Goal: Transaction & Acquisition: Purchase product/service

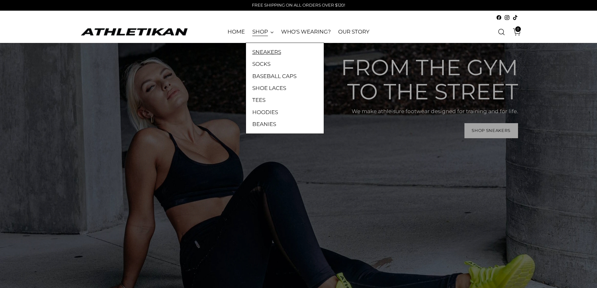
click at [269, 54] on link "SNEAKERS" at bounding box center [284, 52] width 65 height 8
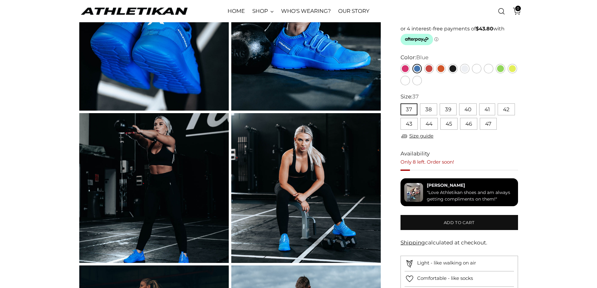
scroll to position [188, 0]
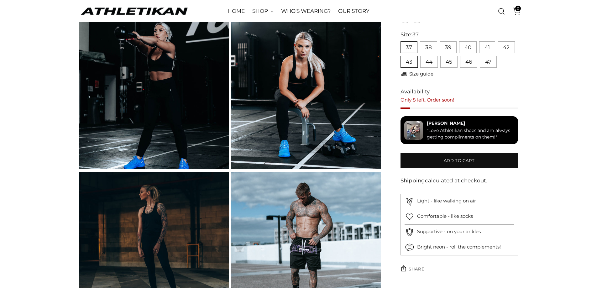
click at [415, 62] on button "43" at bounding box center [409, 62] width 17 height 12
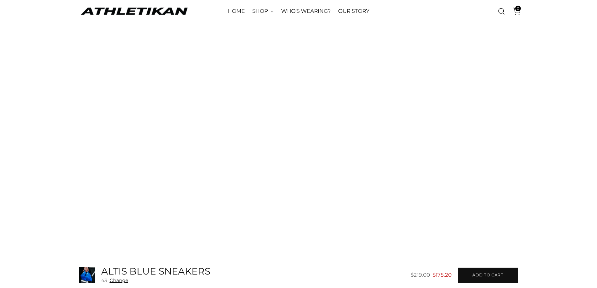
scroll to position [1223, 0]
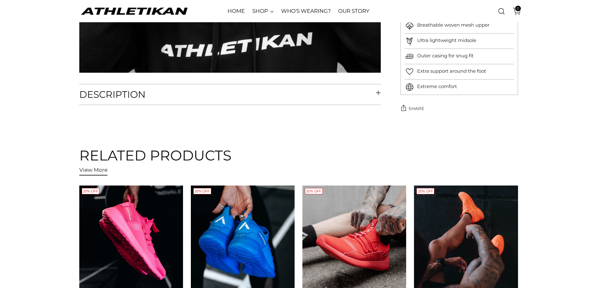
scroll to position [2822, 0]
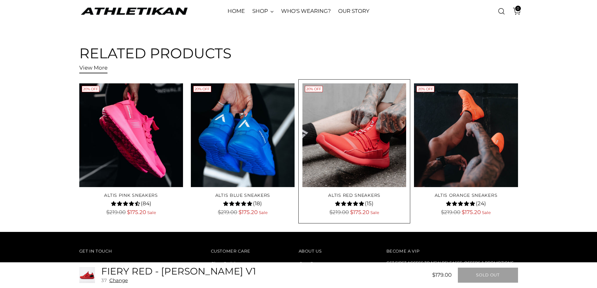
click at [0, 0] on img "ALTIS Red Sneakers" at bounding box center [0, 0] width 0 height 0
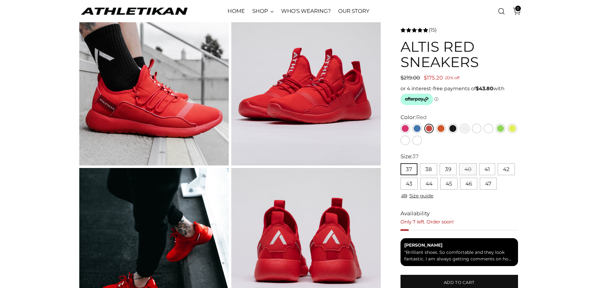
scroll to position [63, 0]
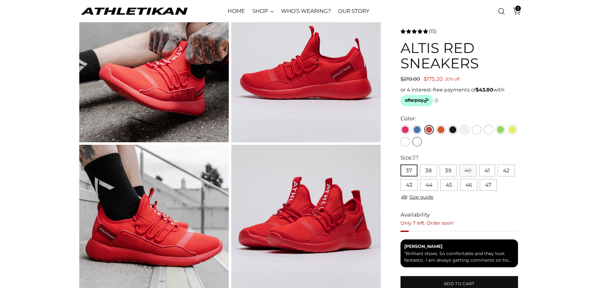
click at [413, 143] on link at bounding box center [417, 141] width 9 height 9
click at [404, 140] on link at bounding box center [405, 141] width 9 height 9
click at [487, 129] on link at bounding box center [488, 129] width 9 height 9
click at [479, 131] on link at bounding box center [476, 129] width 9 height 9
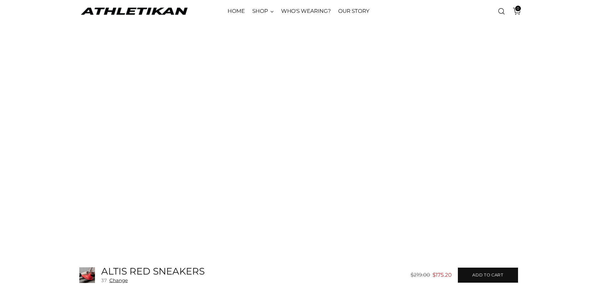
scroll to position [909, 0]
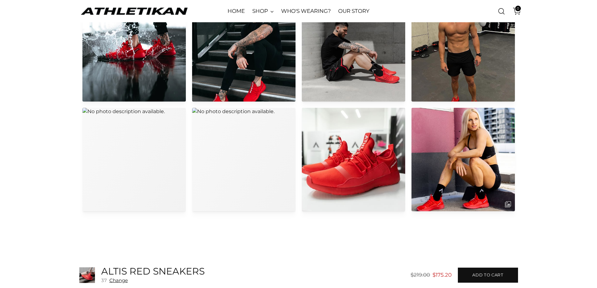
drag, startPoint x: 443, startPoint y: 116, endPoint x: 552, endPoint y: 124, distance: 109.4
click at [552, 124] on section at bounding box center [298, 104] width 597 height 245
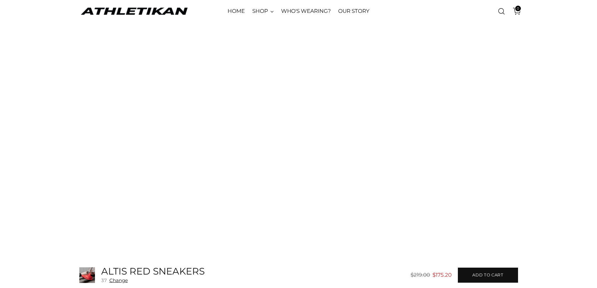
scroll to position [1317, 0]
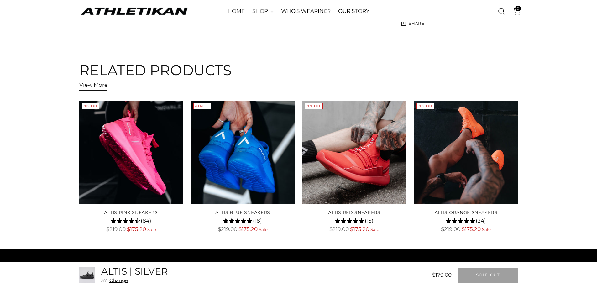
scroll to position [2289, 0]
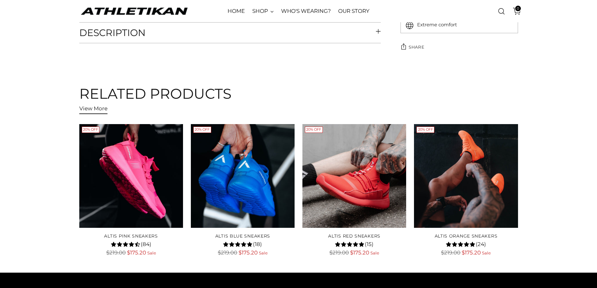
scroll to position [2226, 0]
